Goal: Task Accomplishment & Management: Use online tool/utility

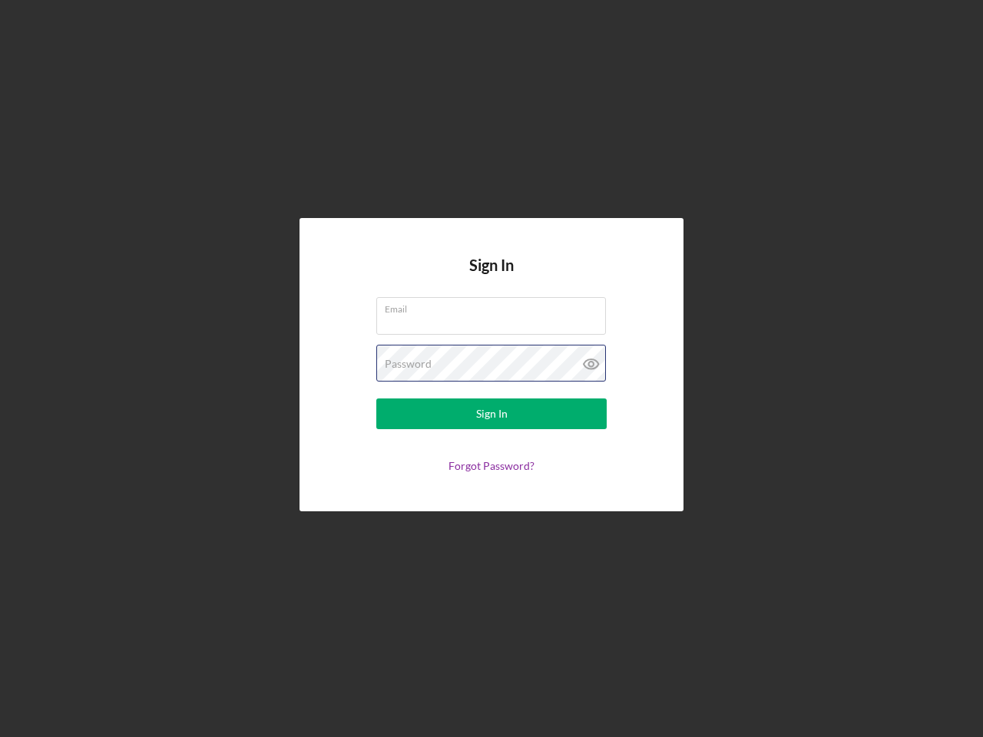
click at [491, 369] on div "Password" at bounding box center [491, 364] width 230 height 38
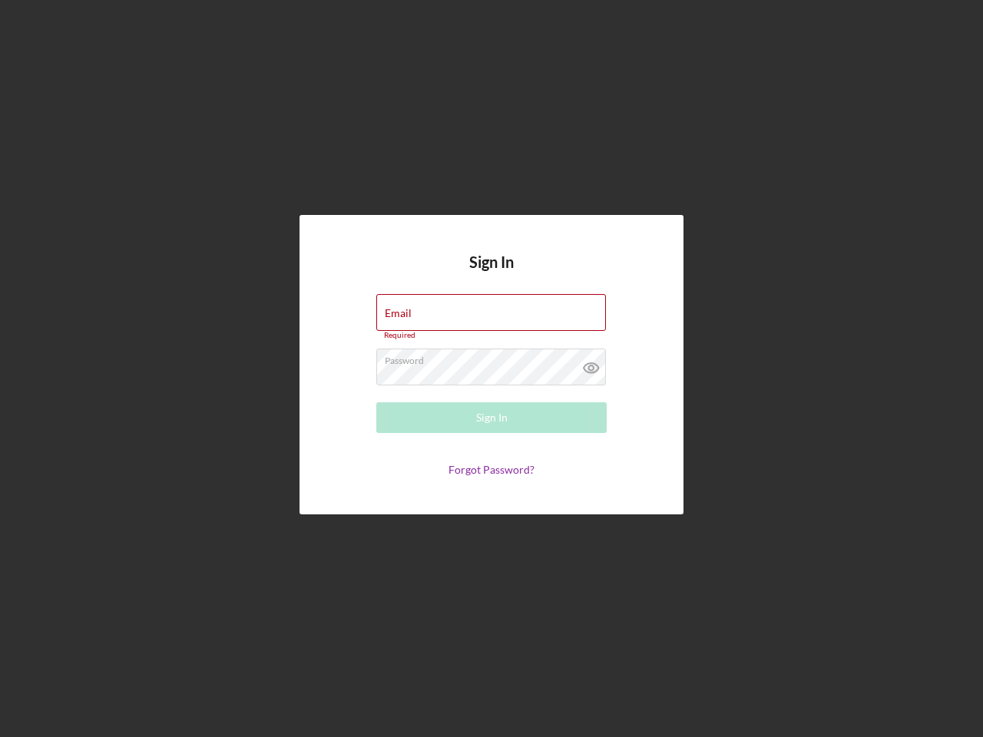
click at [591, 364] on icon at bounding box center [591, 368] width 38 height 38
